Goal: Information Seeking & Learning: Learn about a topic

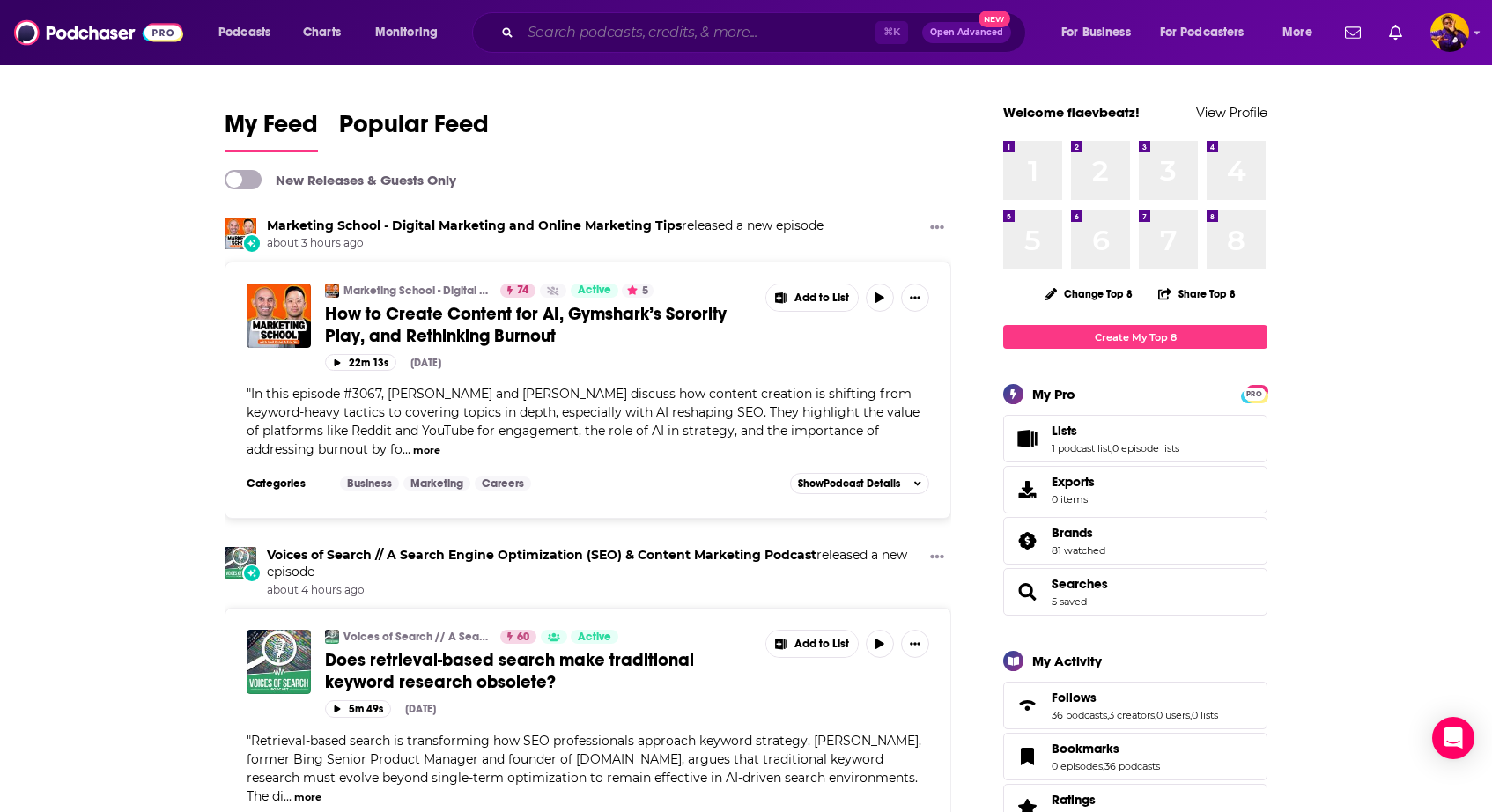
click at [583, 35] on input "Search podcasts, credits, & more..." at bounding box center [698, 33] width 355 height 29
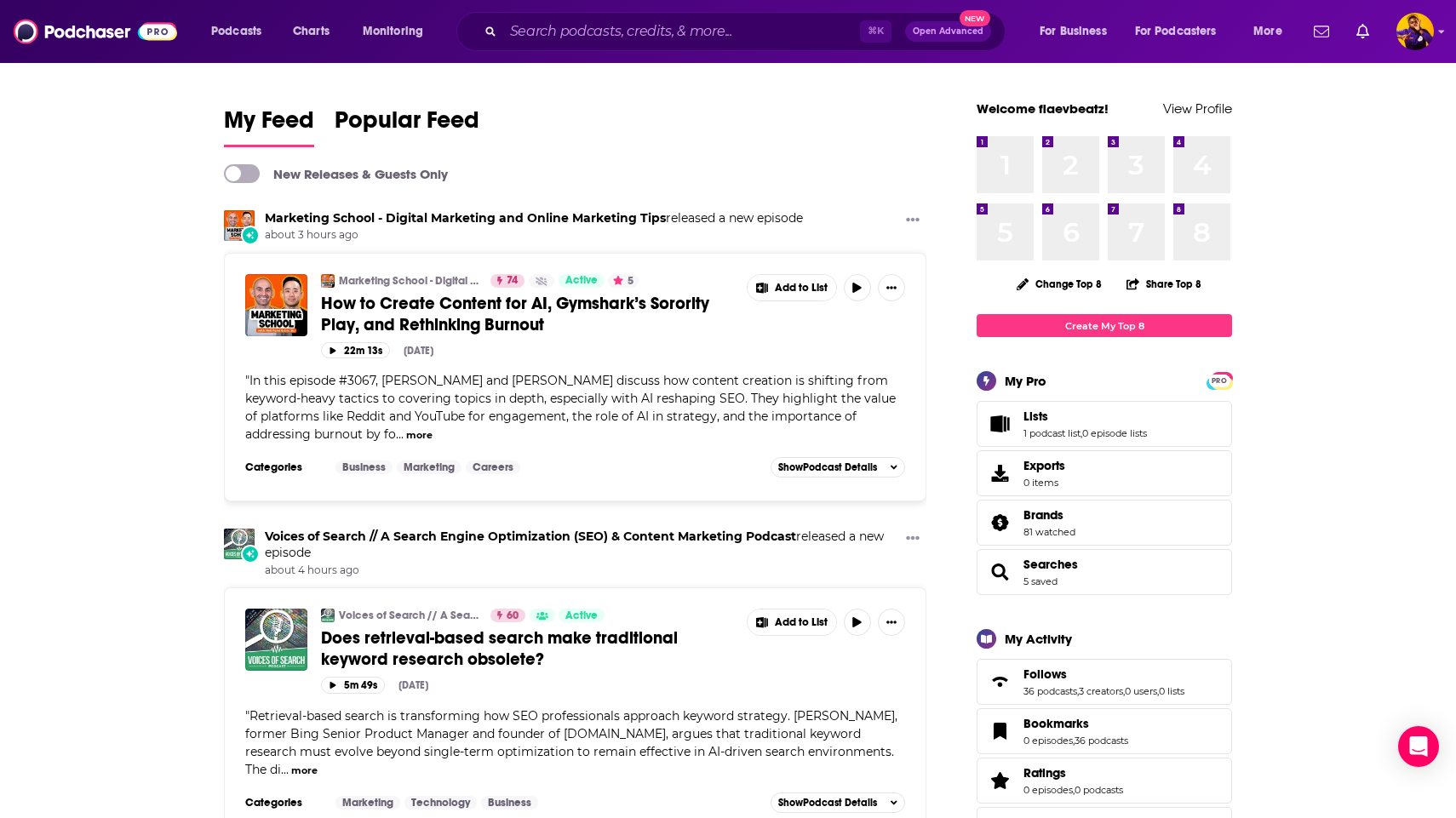
click at [242, 34] on span "Podcasts" at bounding box center [237, 32] width 50 height 24
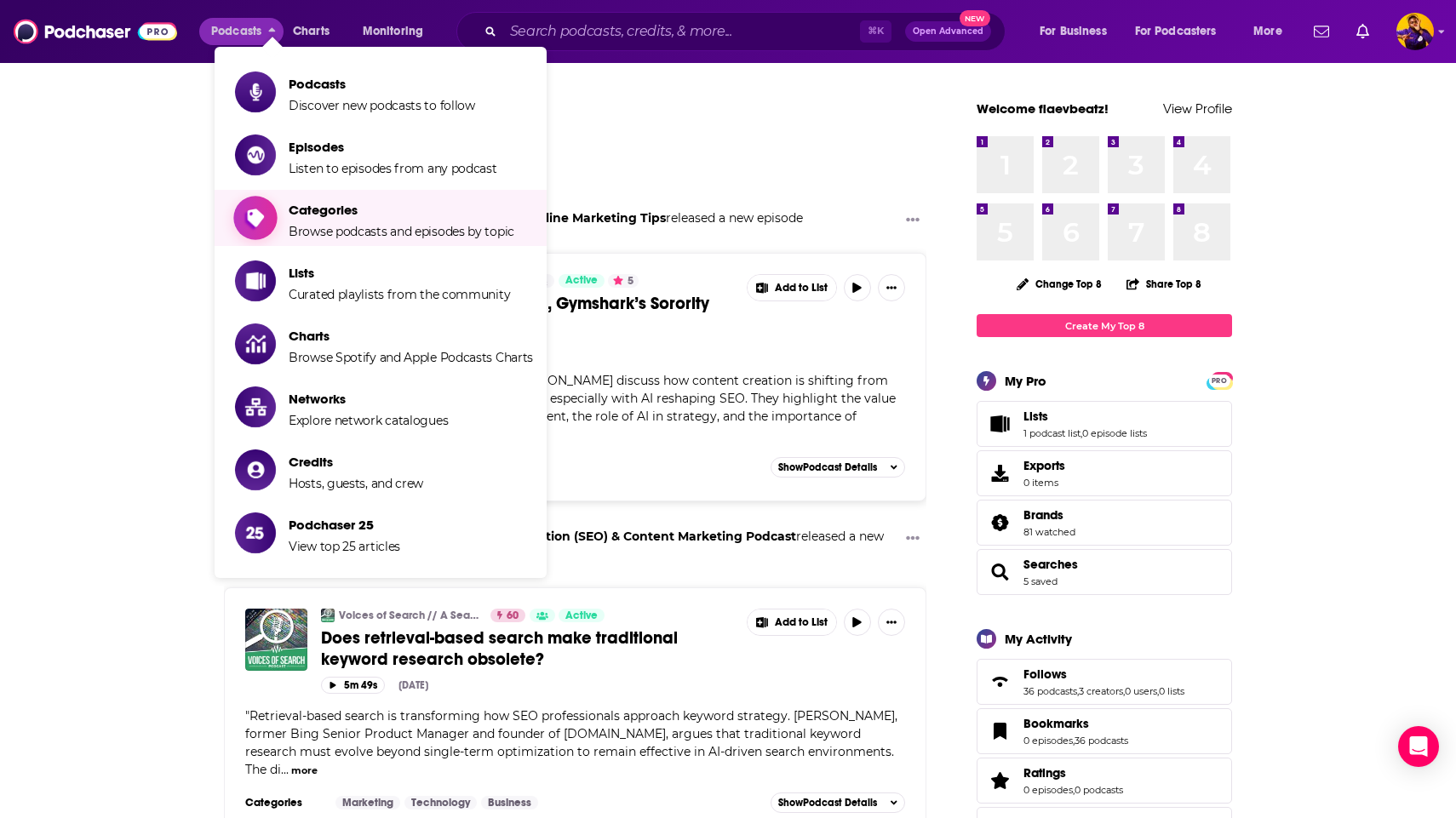
click at [399, 230] on span "Browse podcasts and episodes by topic" at bounding box center [401, 231] width 225 height 16
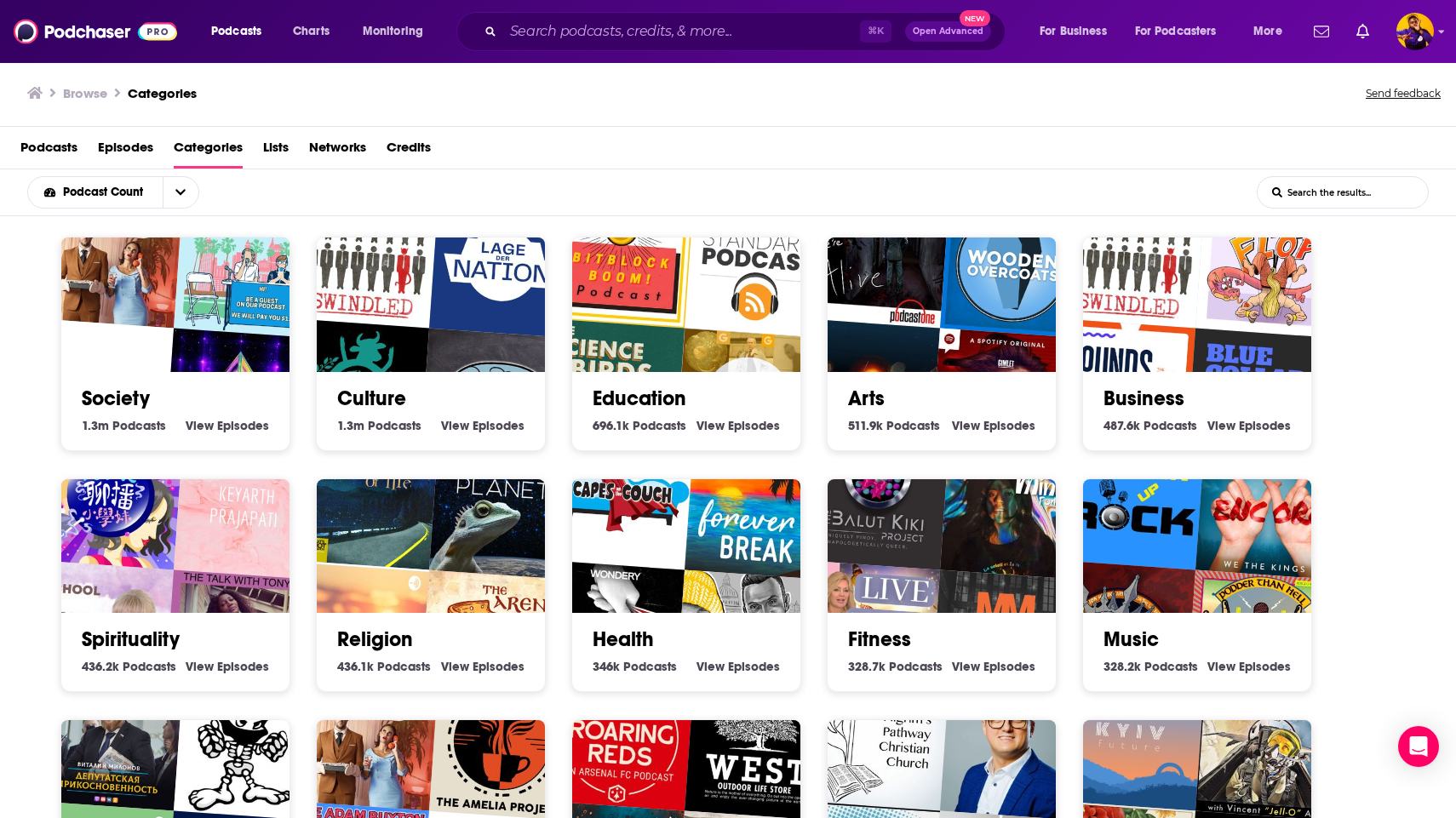
click at [1372, 190] on input "List Search Input" at bounding box center [1342, 192] width 170 height 30
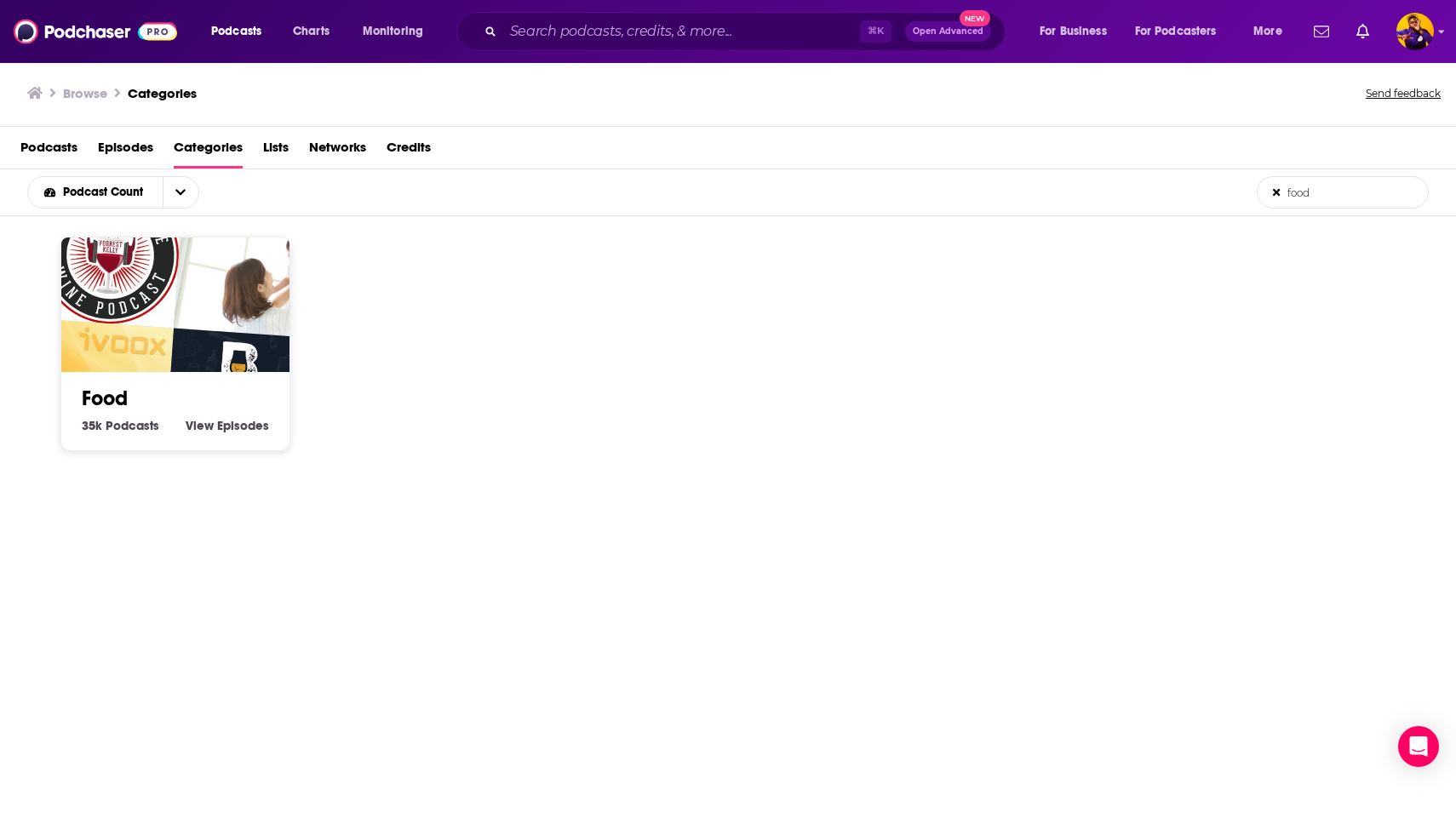
type input "food"
click at [126, 425] on span "Podcasts" at bounding box center [132, 426] width 54 height 16
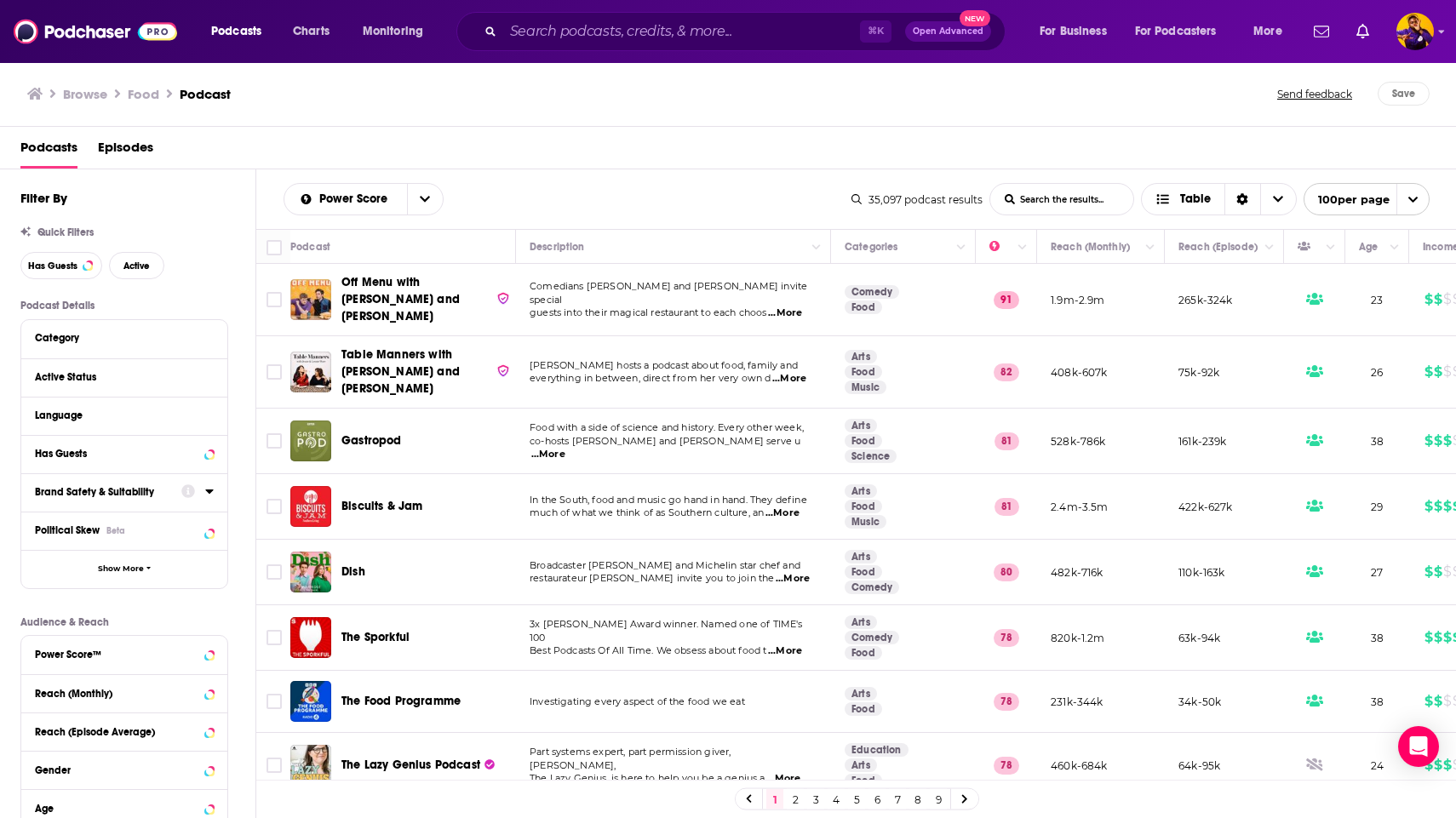
click at [561, 213] on div "Power Score List Search Input Search the results... Table" at bounding box center [567, 199] width 568 height 32
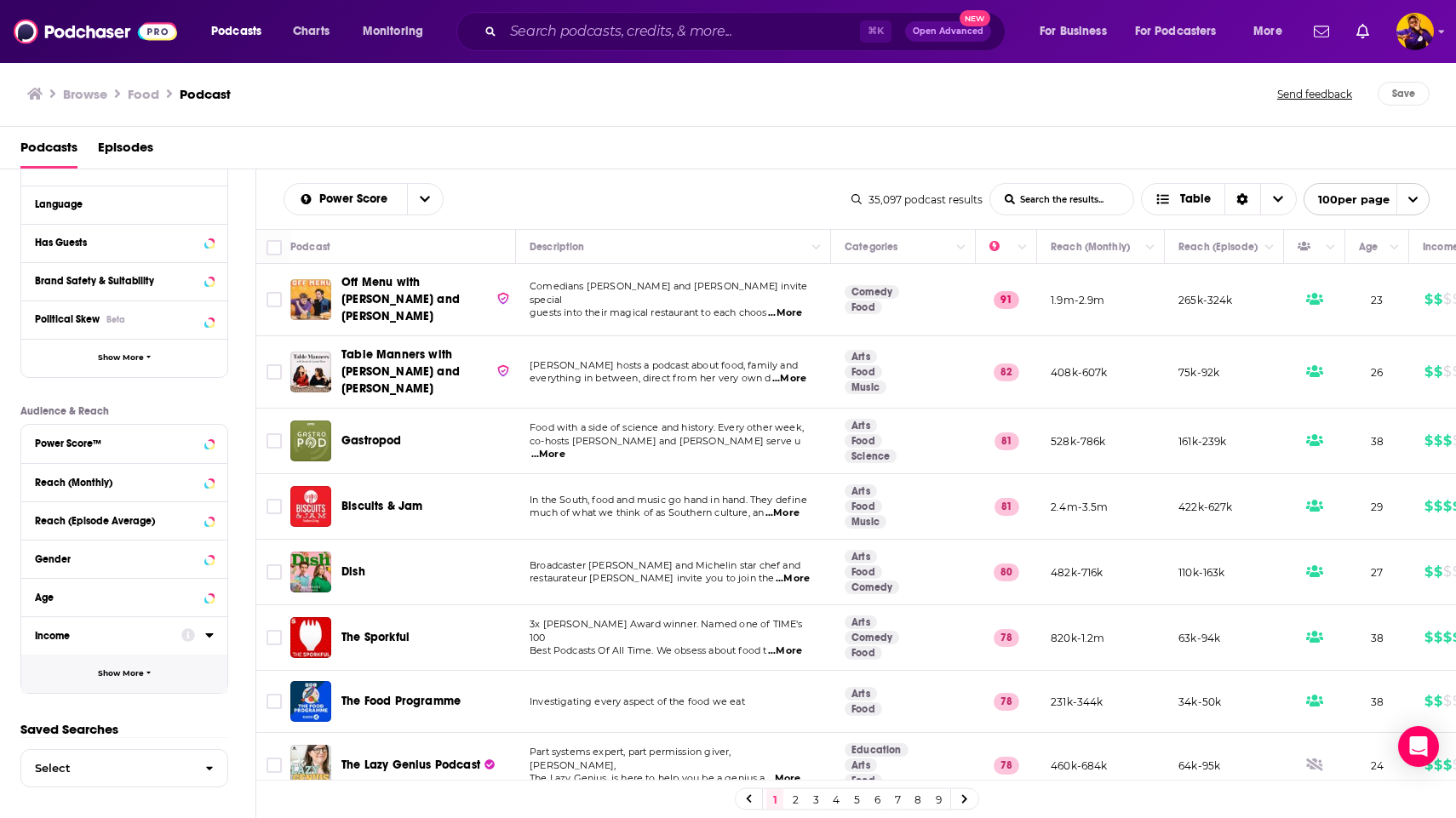
click at [149, 677] on icon "button" at bounding box center [149, 673] width 5 height 8
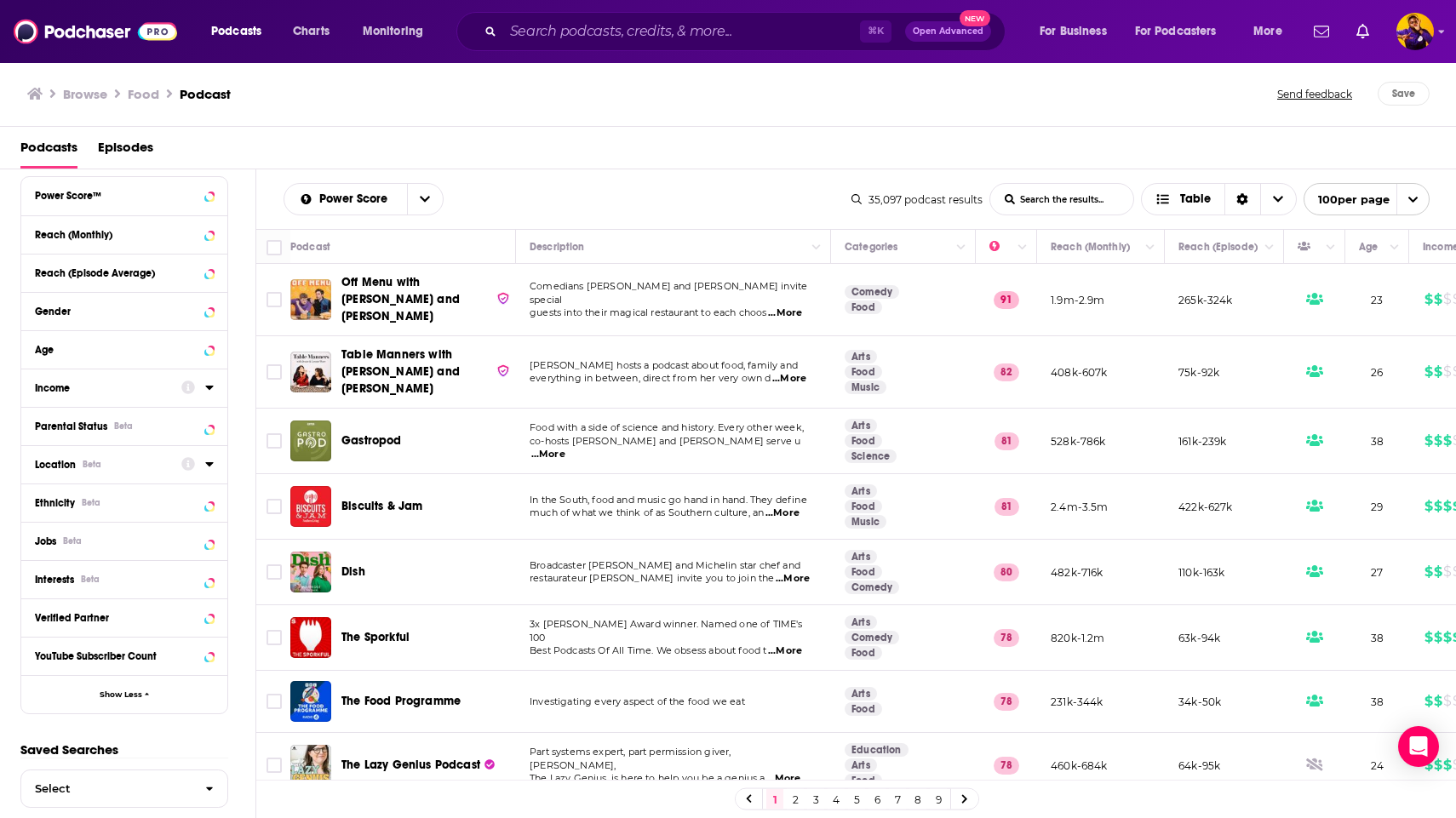
scroll to position [464, 0]
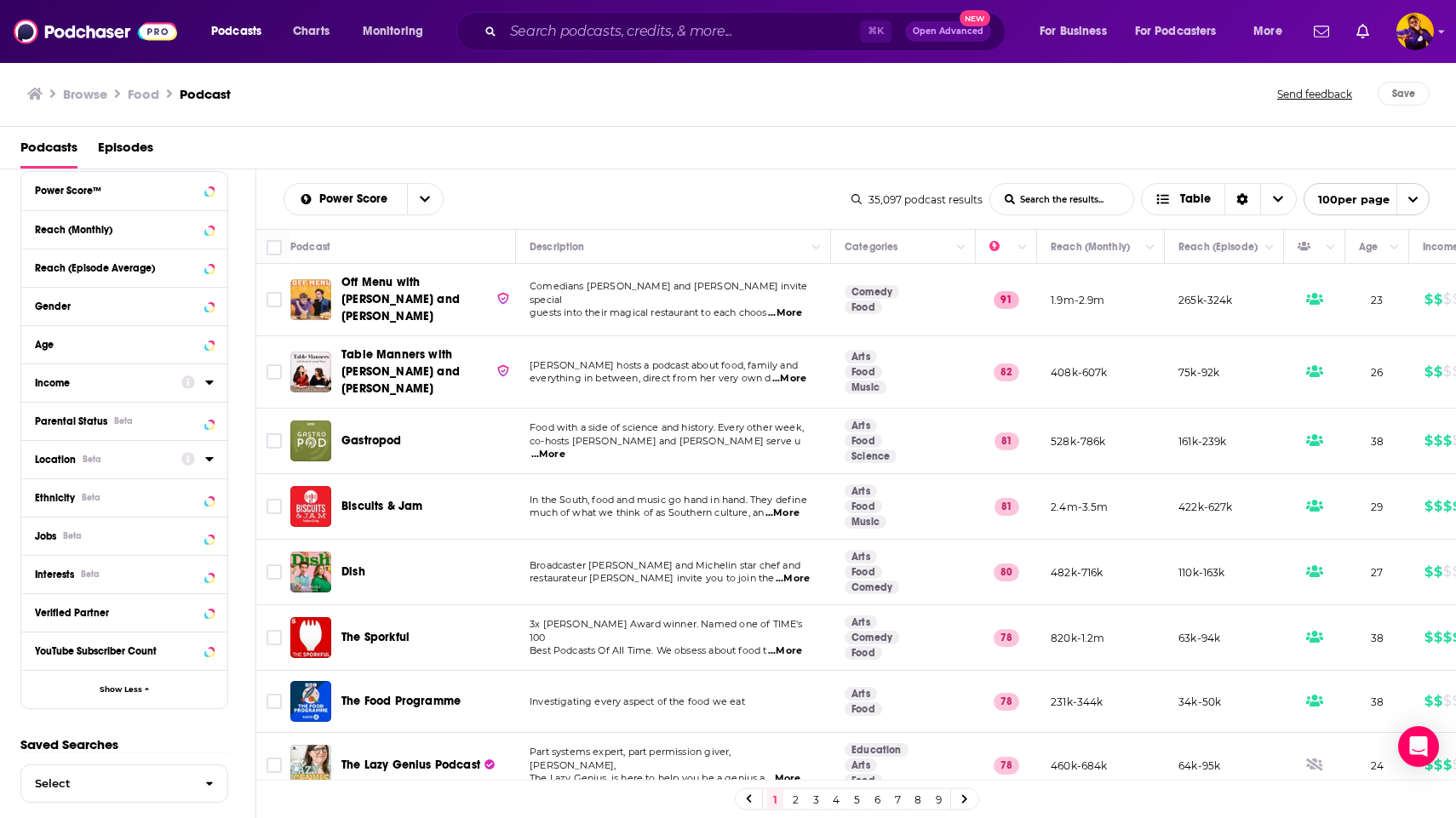
click at [207, 460] on icon at bounding box center [210, 460] width 9 height 14
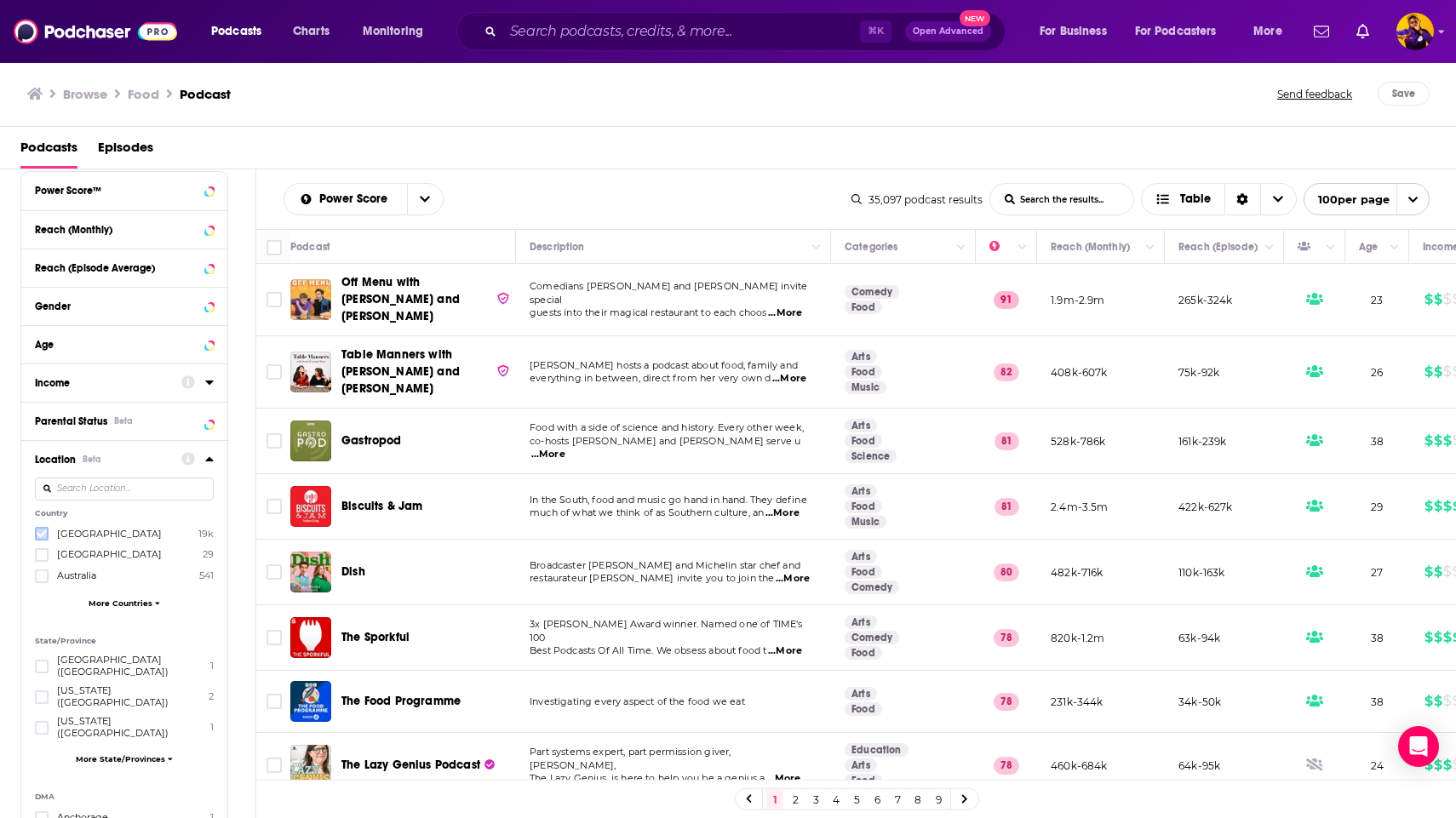
click at [43, 531] on icon at bounding box center [41, 534] width 10 height 8
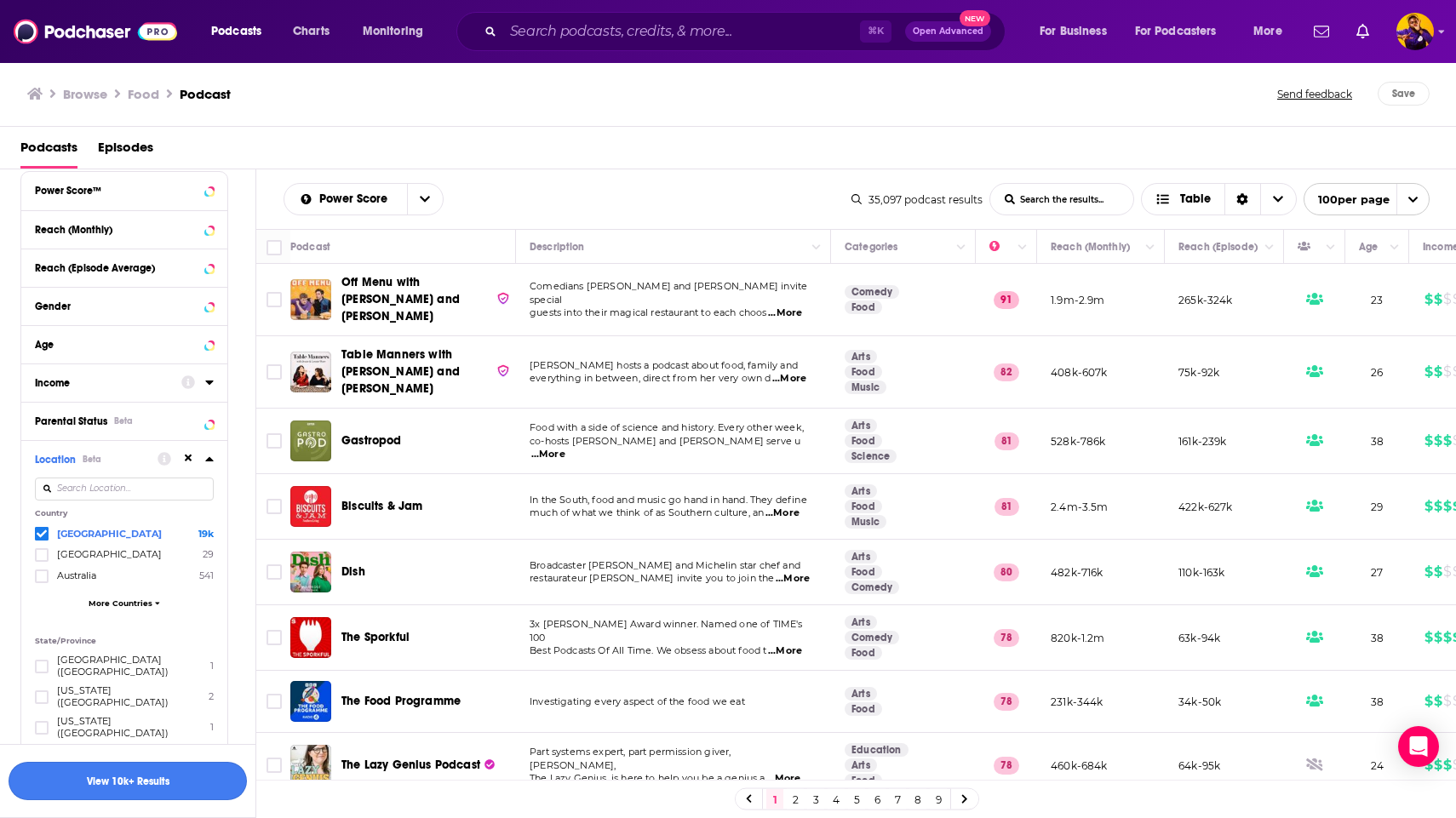
click at [163, 781] on button "View 10k+ Results" at bounding box center [128, 781] width 238 height 38
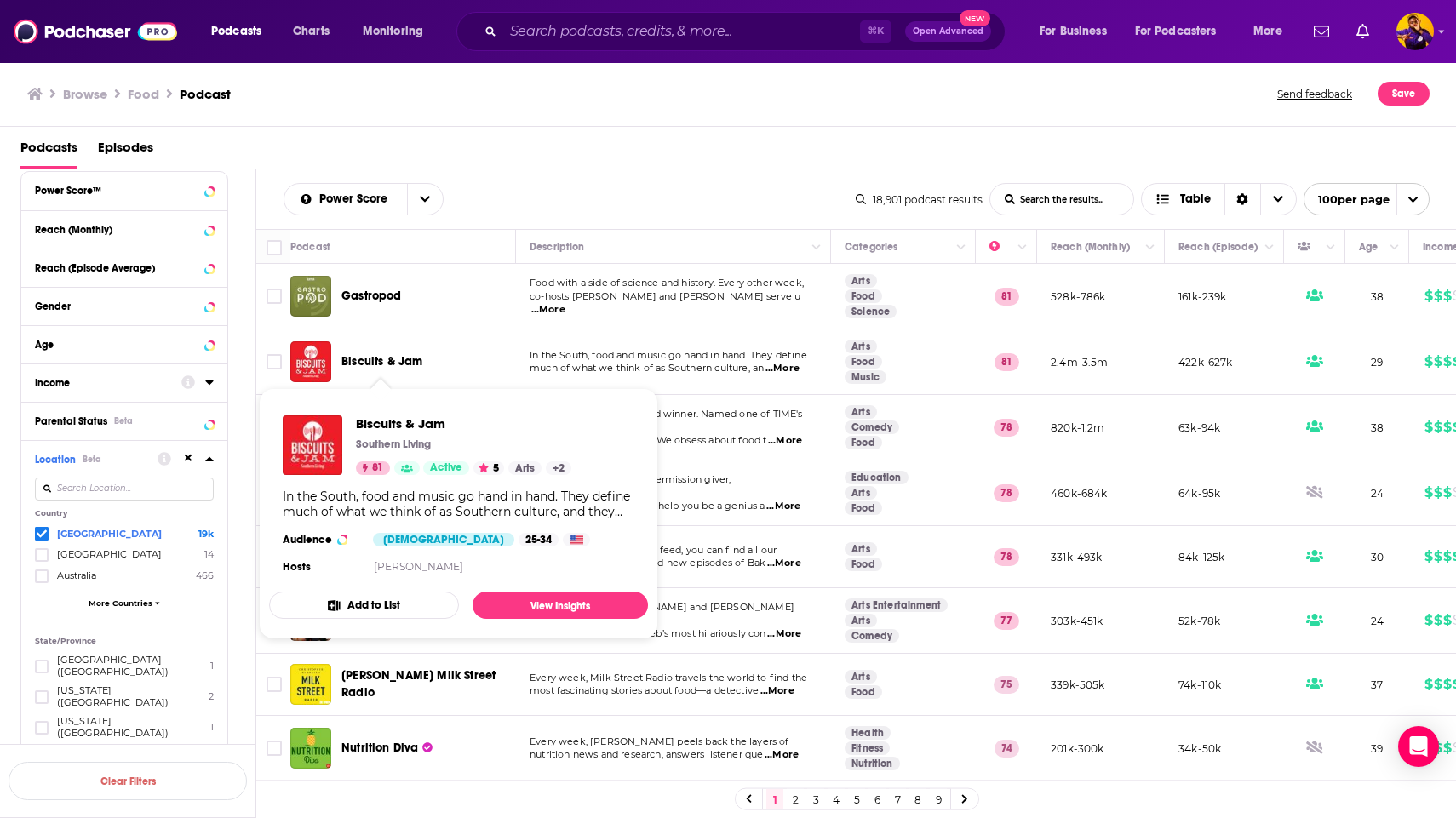
click at [394, 363] on span "Biscuits & Jam" at bounding box center [382, 361] width 81 height 15
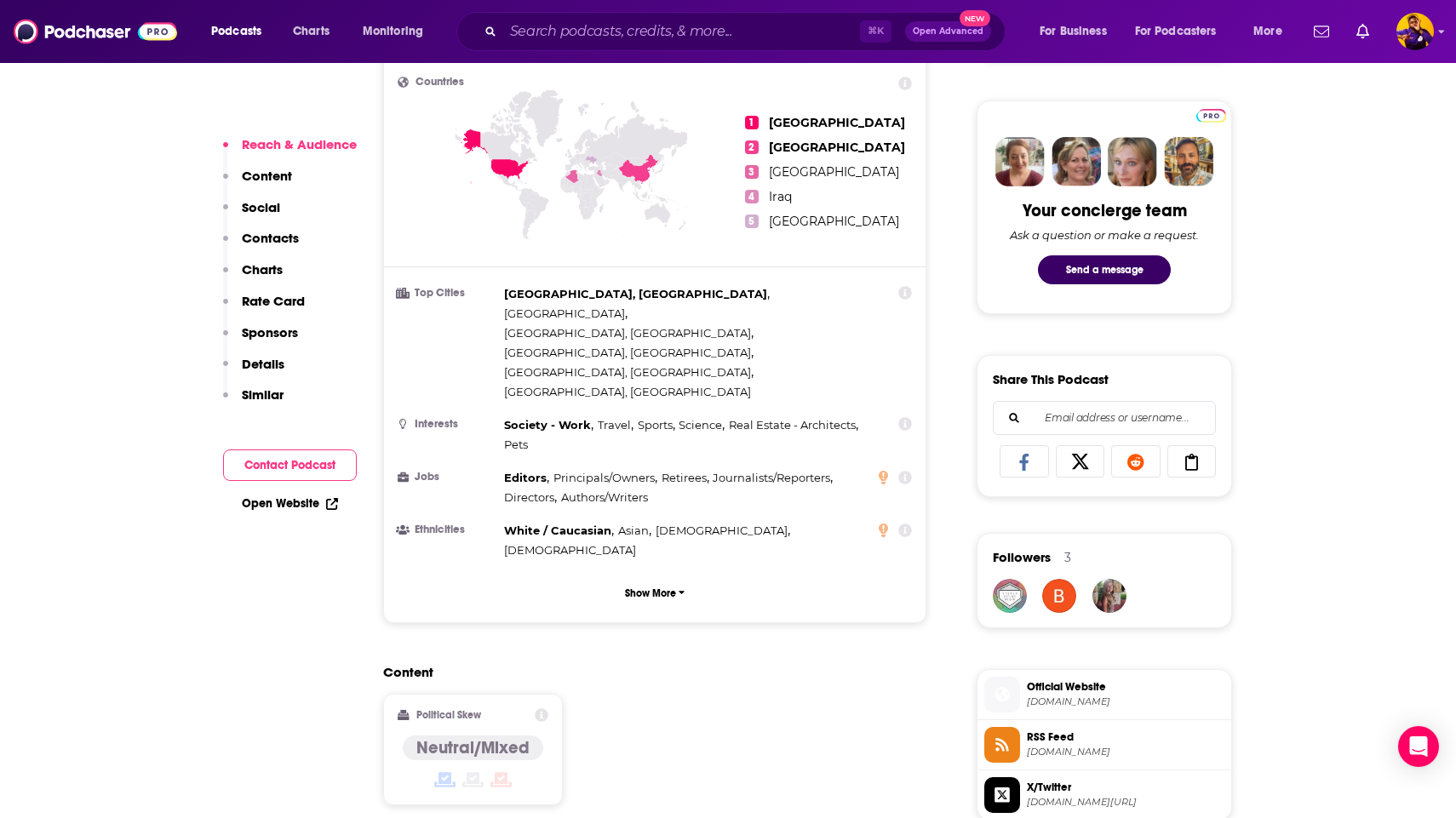
scroll to position [765, 0]
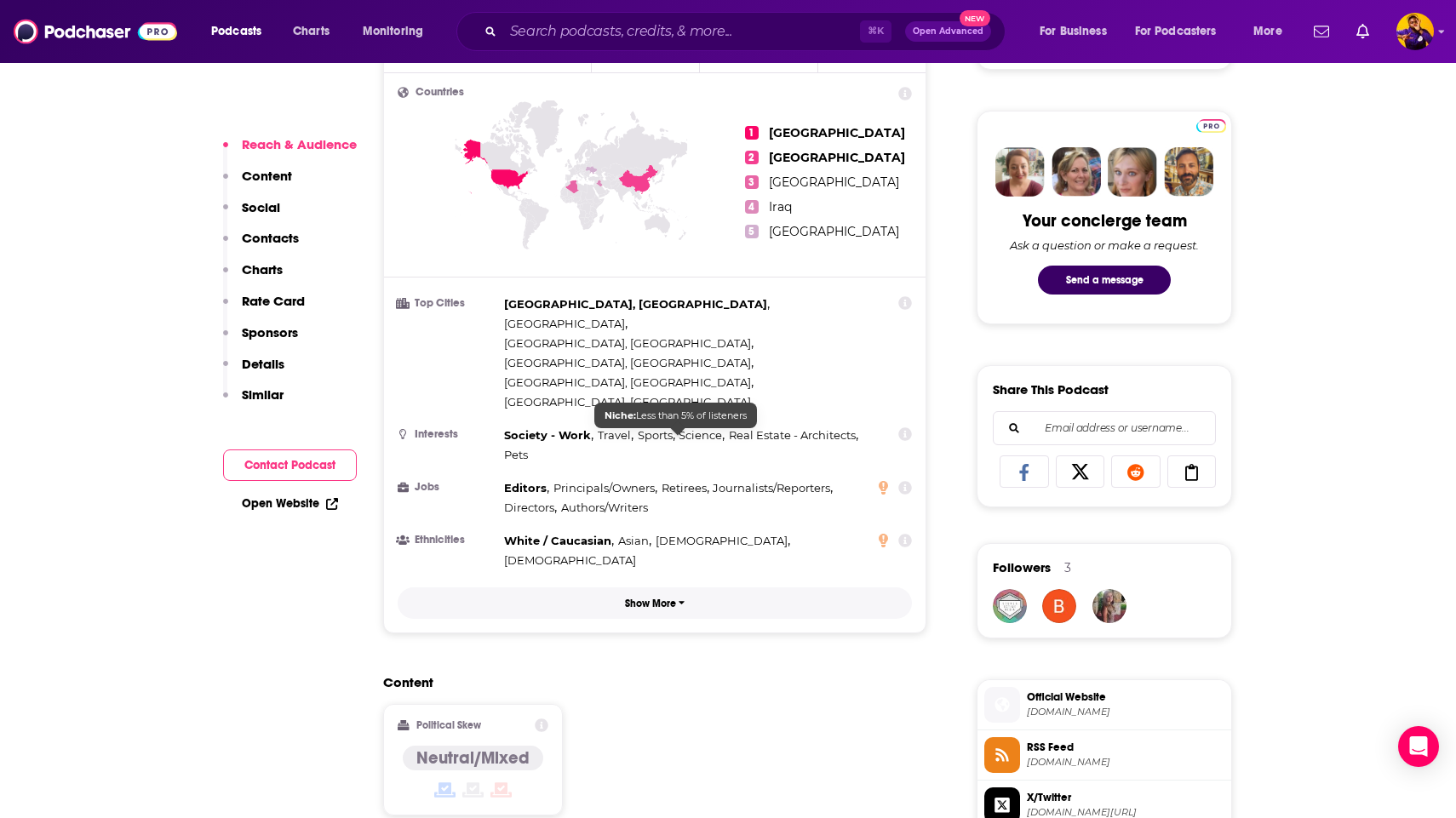
click at [674, 598] on p "Show More" at bounding box center [650, 604] width 51 height 12
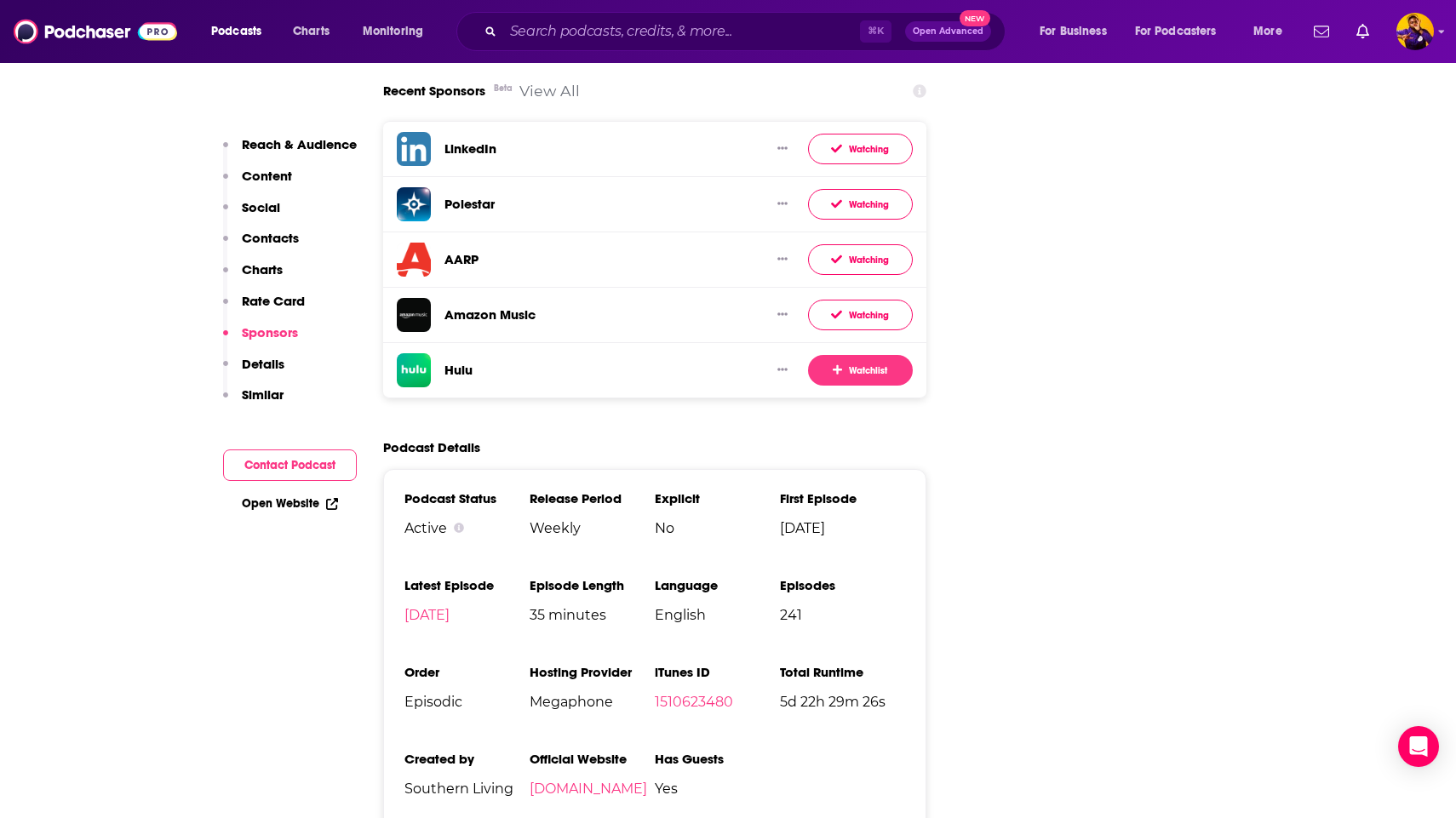
scroll to position [3079, 0]
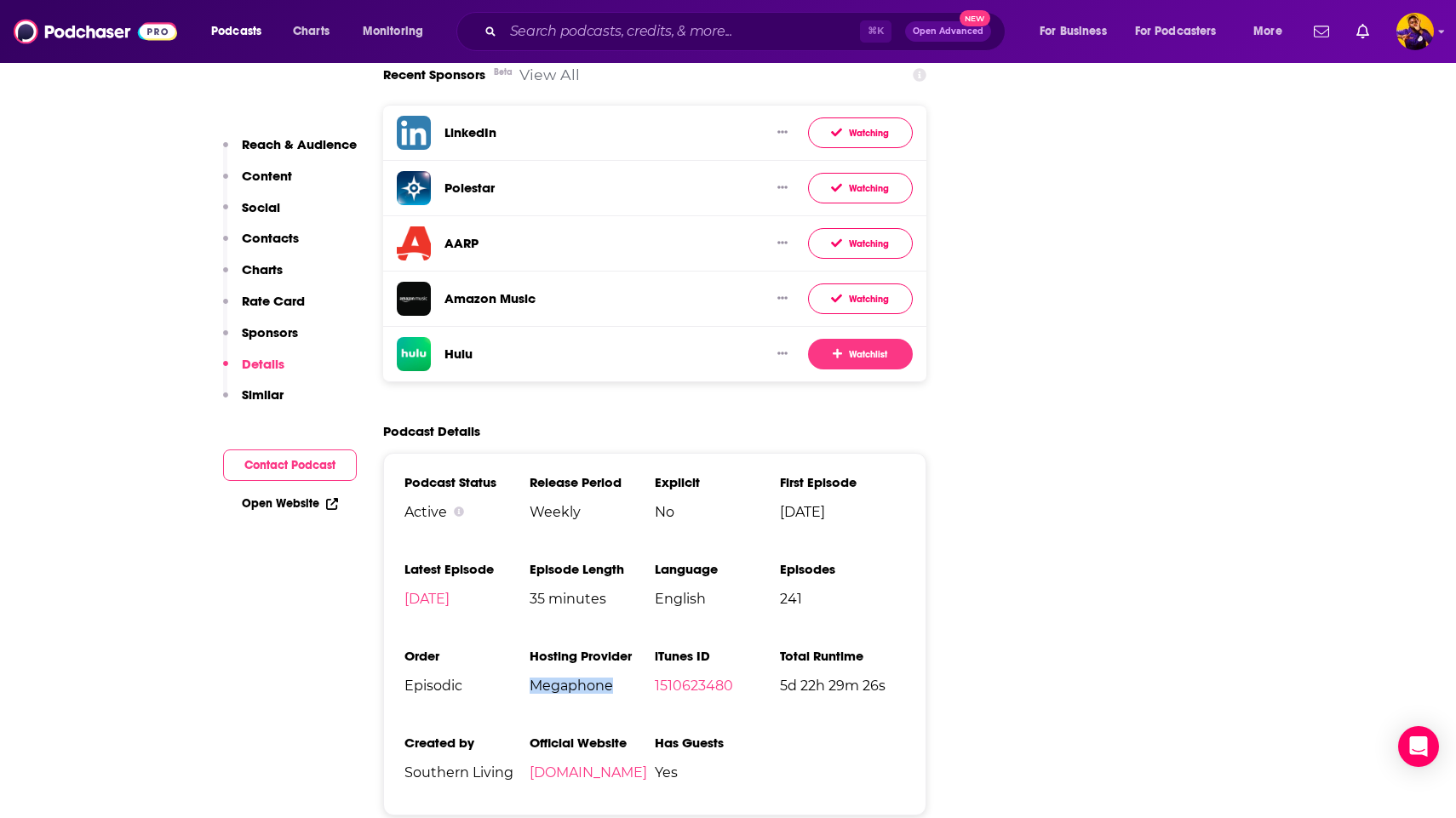
drag, startPoint x: 533, startPoint y: 568, endPoint x: 609, endPoint y: 568, distance: 76.0
click at [609, 678] on span "Megaphone" at bounding box center [592, 686] width 125 height 16
click at [600, 648] on li "Hosting Provider Megaphone" at bounding box center [592, 677] width 125 height 60
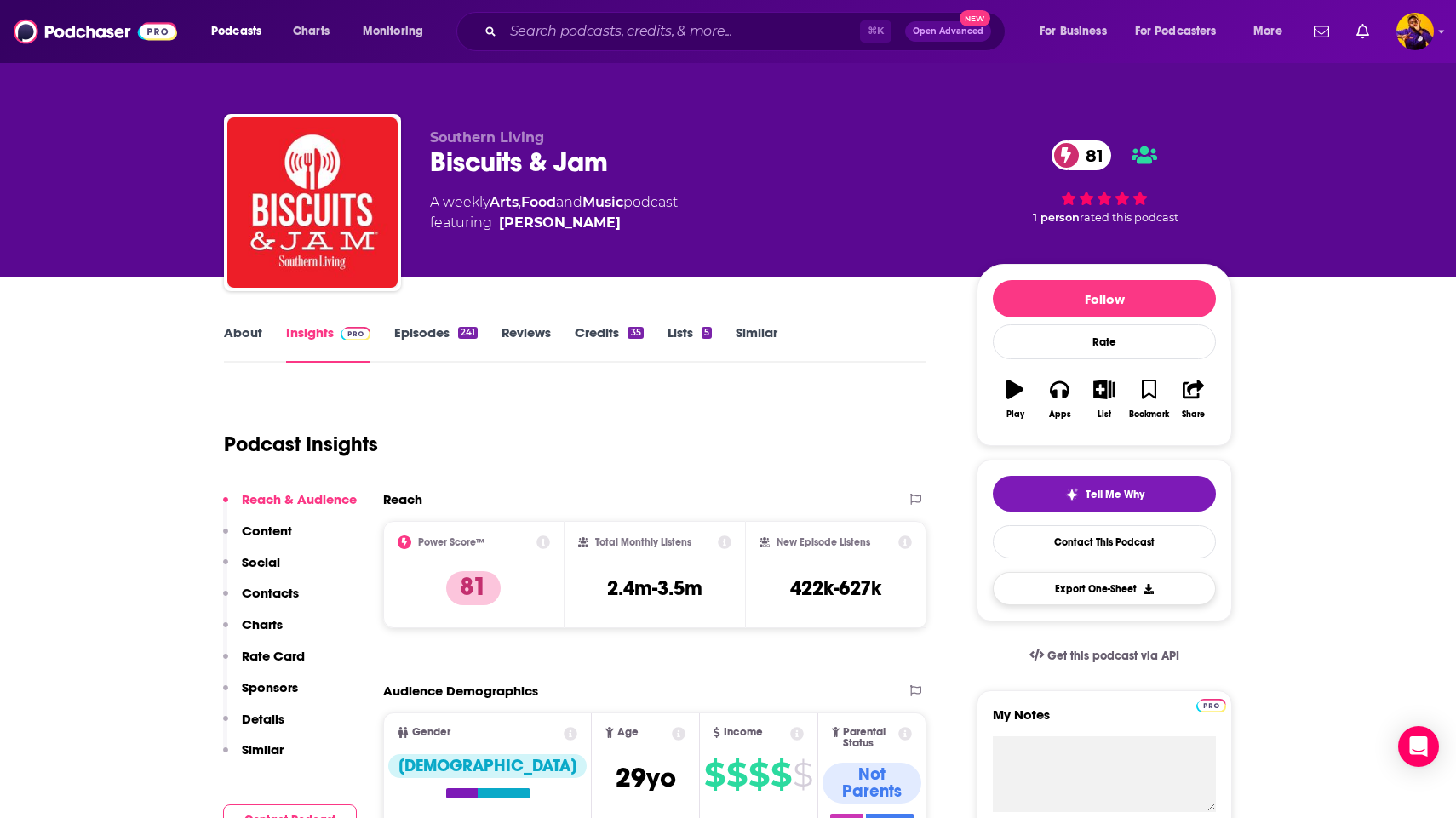
scroll to position [0, 0]
click at [1091, 589] on button "Export One-Sheet" at bounding box center [1105, 589] width 223 height 33
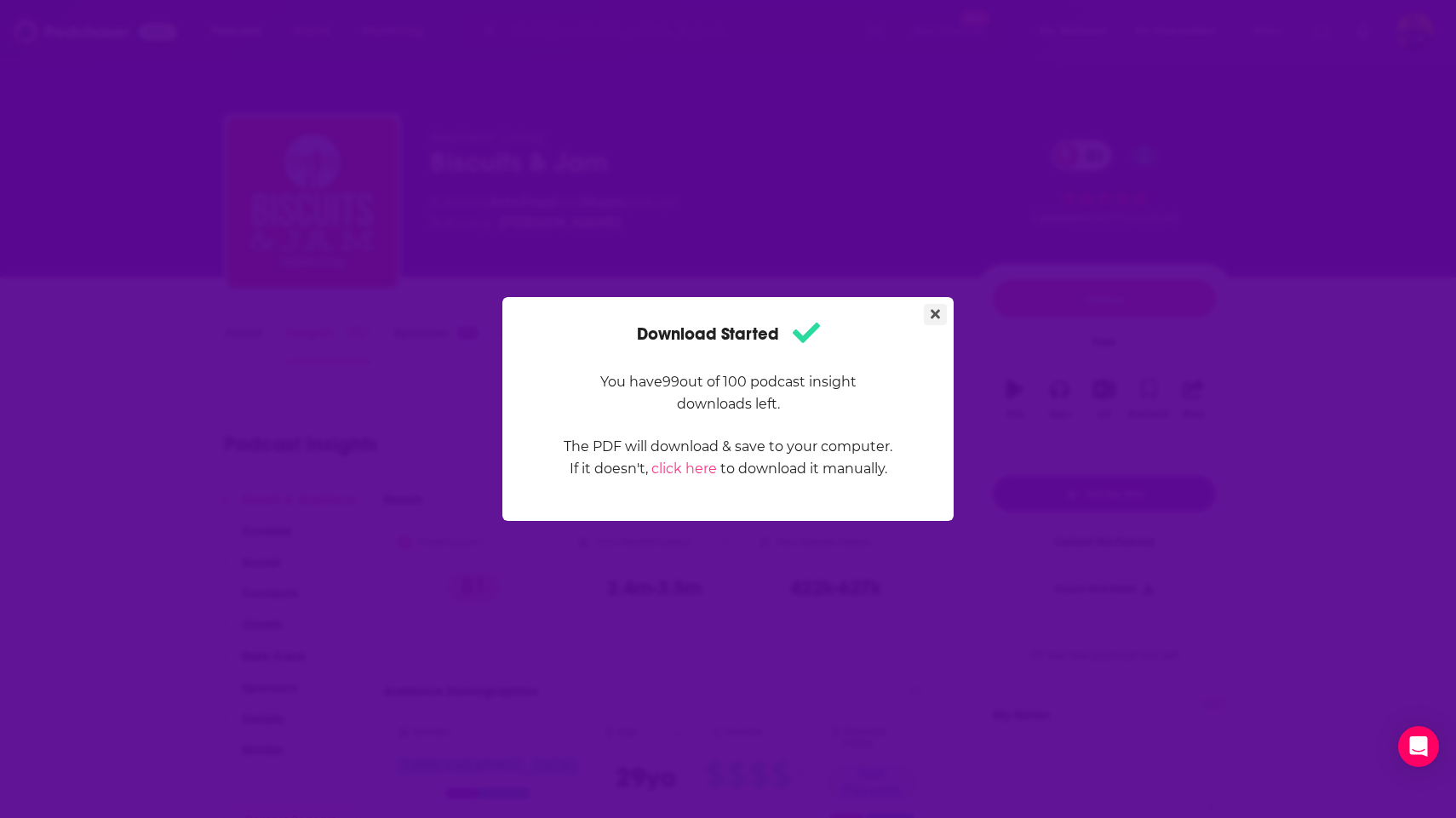
click at [930, 314] on button "Close" at bounding box center [935, 314] width 23 height 22
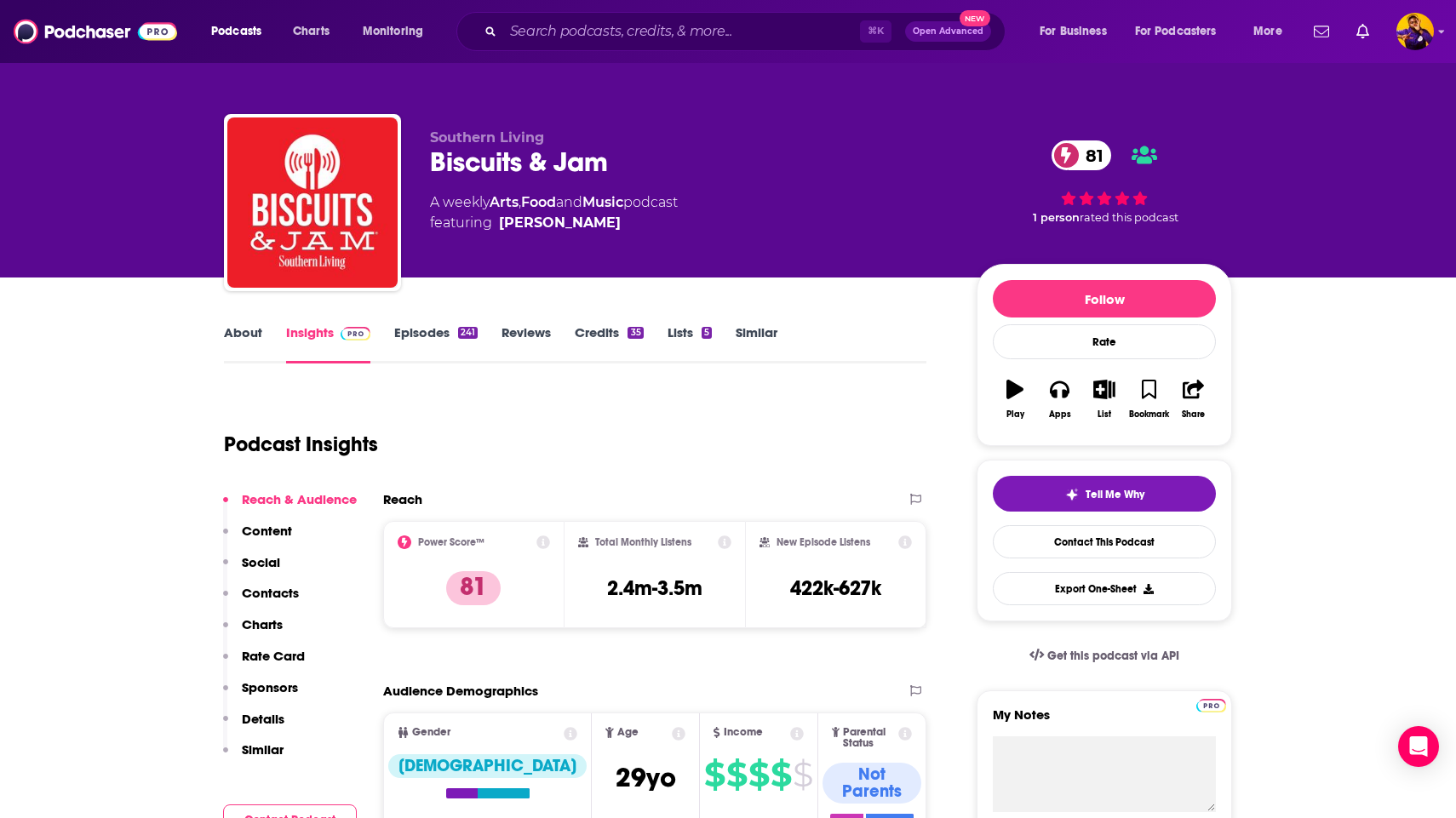
click at [864, 199] on div "A weekly Arts , Food and Music podcast featuring [PERSON_NAME]" at bounding box center [689, 212] width 519 height 41
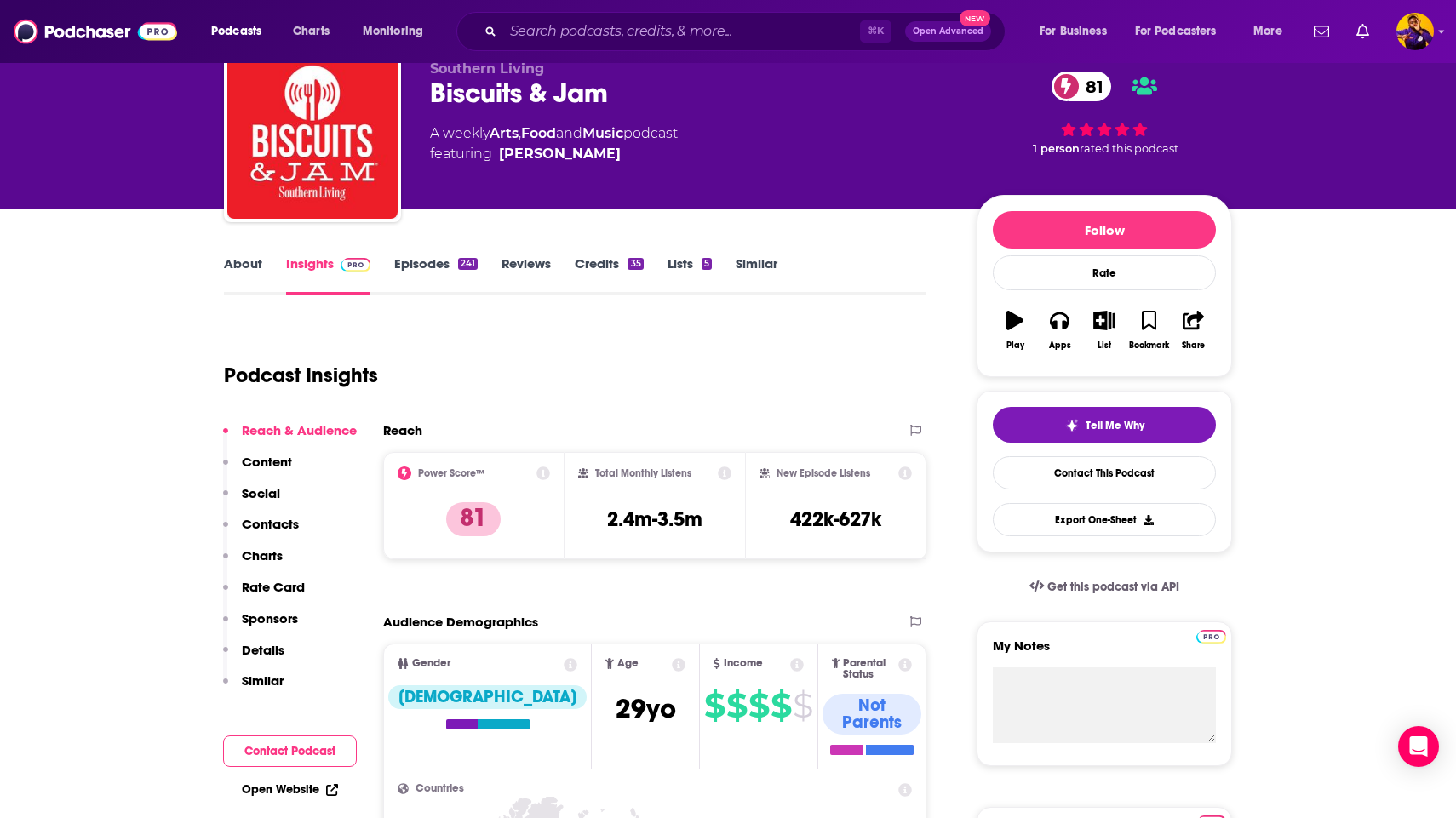
scroll to position [124, 0]
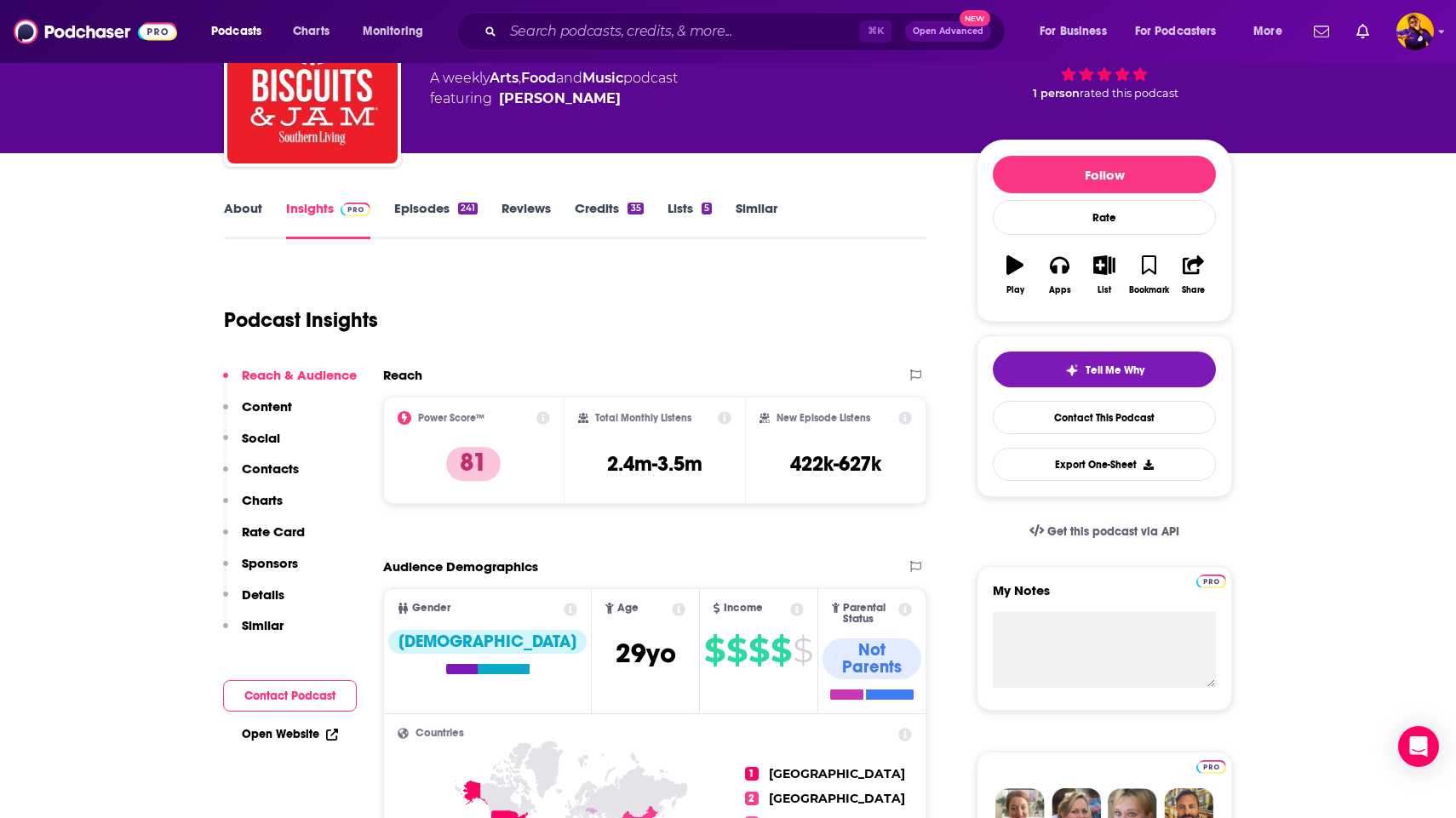
click at [691, 331] on div "Podcast Insights" at bounding box center [568, 310] width 689 height 87
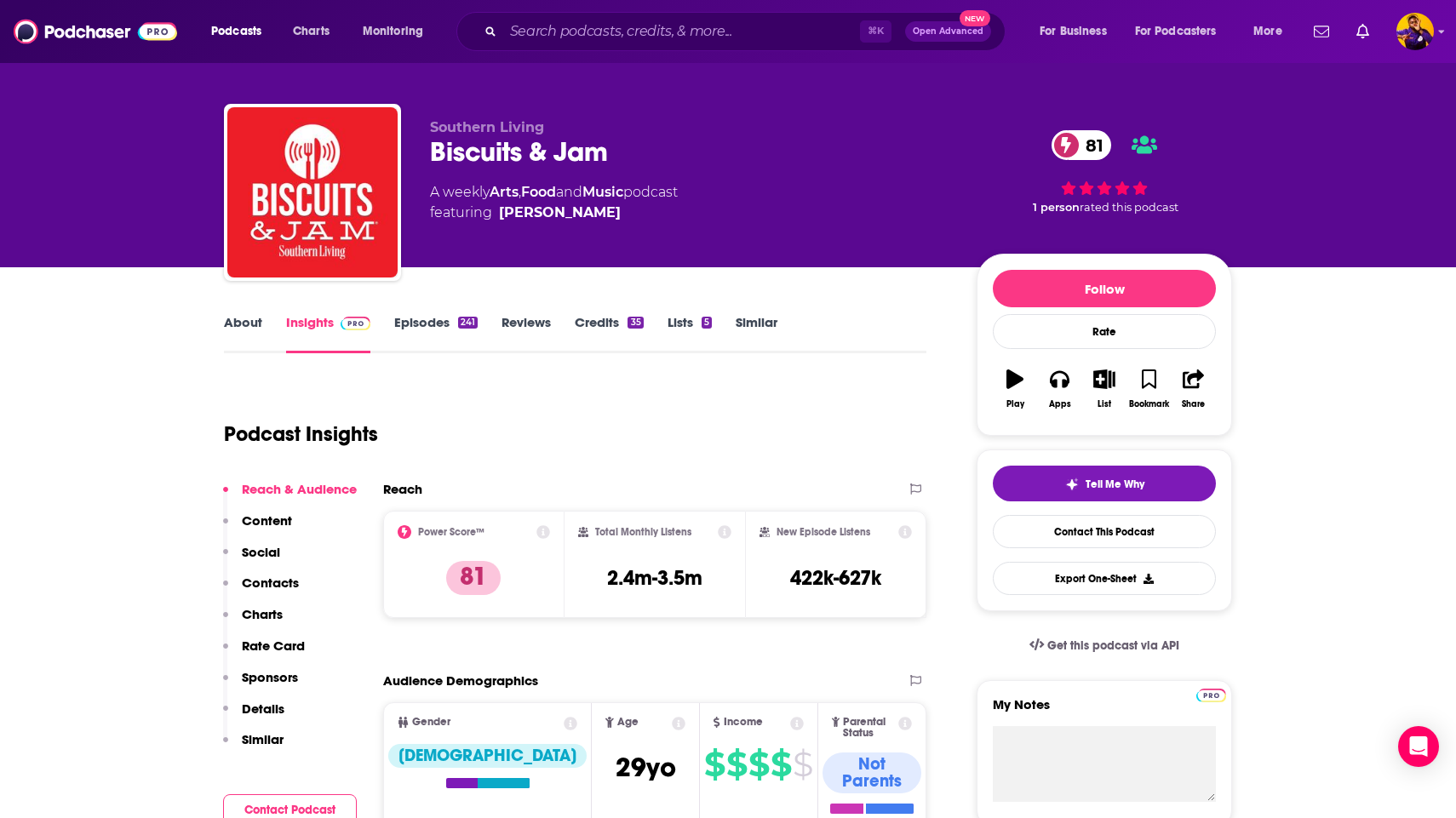
scroll to position [12, 0]
